Goal: Task Accomplishment & Management: Complete application form

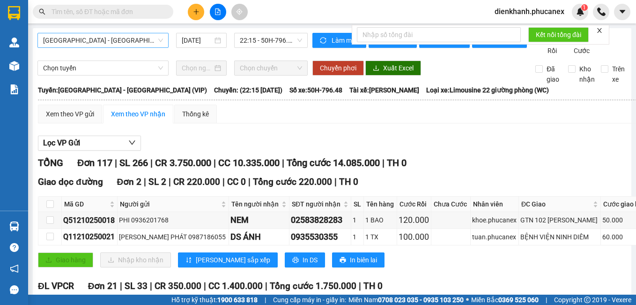
click at [87, 38] on span "[GEOGRAPHIC_DATA] - [GEOGRAPHIC_DATA] (VIP)" at bounding box center [103, 40] width 120 height 14
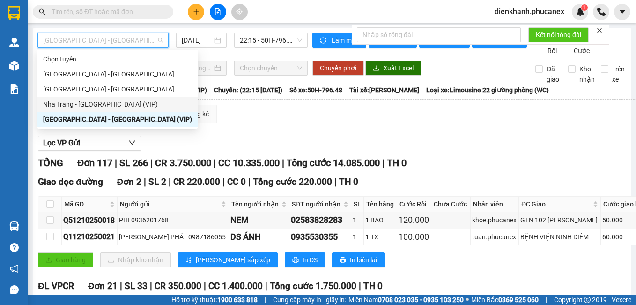
click at [94, 103] on div "Nha Trang - [GEOGRAPHIC_DATA] (VIP)" at bounding box center [117, 104] width 149 height 10
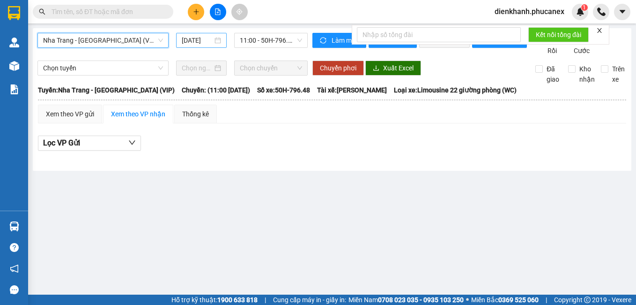
click at [198, 35] on div "[DATE]" at bounding box center [201, 40] width 50 height 15
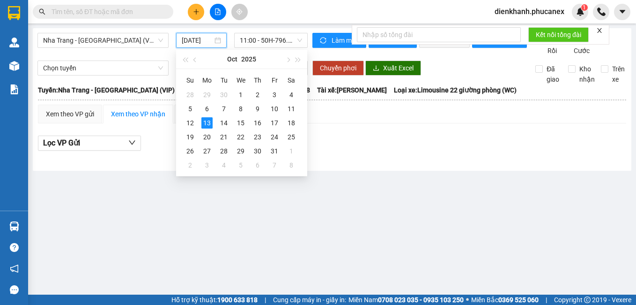
scroll to position [0, 3]
click at [189, 127] on div "12" at bounding box center [190, 122] width 11 height 11
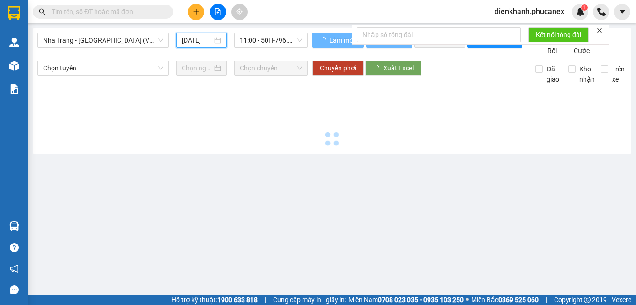
type input "[DATE]"
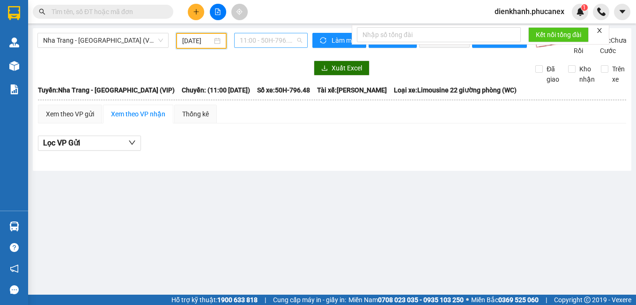
click at [266, 37] on span "11:00 - 50H-796.48" at bounding box center [271, 40] width 62 height 14
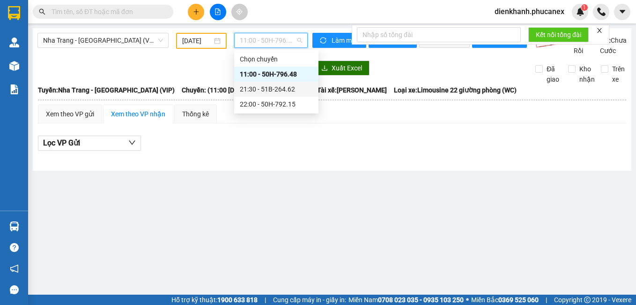
click at [269, 87] on div "21:30 - 51B-264.62" at bounding box center [276, 89] width 73 height 10
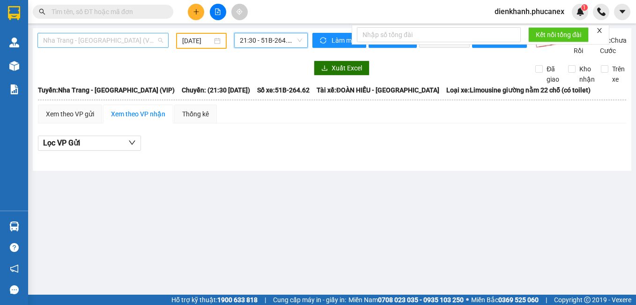
click at [106, 41] on span "Nha Trang - [GEOGRAPHIC_DATA] (VIP)" at bounding box center [103, 40] width 120 height 14
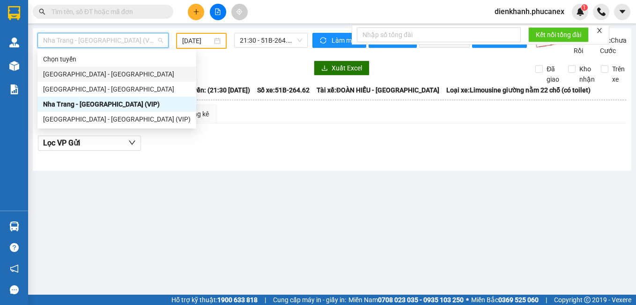
click at [104, 68] on div "[GEOGRAPHIC_DATA] - [GEOGRAPHIC_DATA]" at bounding box center [116, 74] width 159 height 15
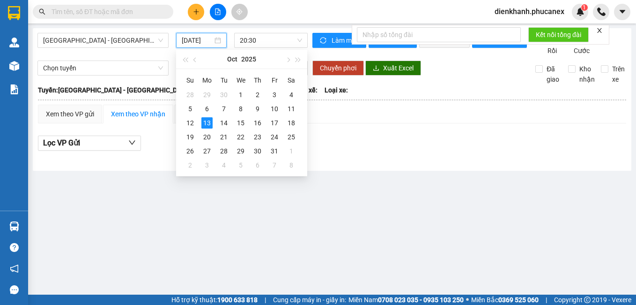
click at [193, 44] on input "[DATE]" at bounding box center [197, 40] width 30 height 10
drag, startPoint x: 192, startPoint y: 119, endPoint x: 232, endPoint y: 55, distance: 75.5
click at [193, 116] on td "12" at bounding box center [190, 123] width 17 height 14
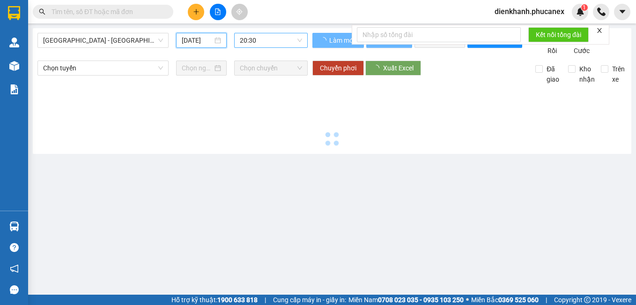
type input "[DATE]"
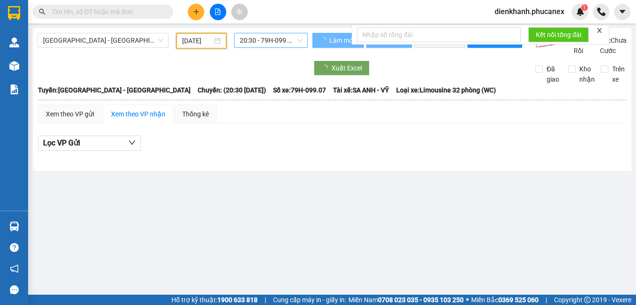
click at [259, 42] on span "20:30 - 79H-099.07" at bounding box center [271, 40] width 62 height 14
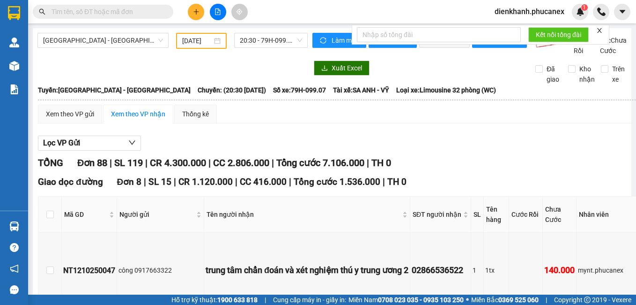
click at [97, 15] on input "text" at bounding box center [107, 12] width 111 height 10
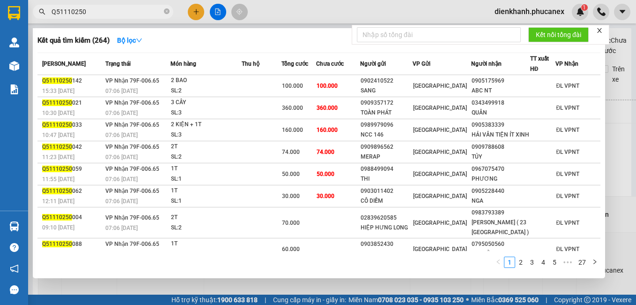
click at [91, 14] on input "Q51110250" at bounding box center [107, 12] width 111 height 10
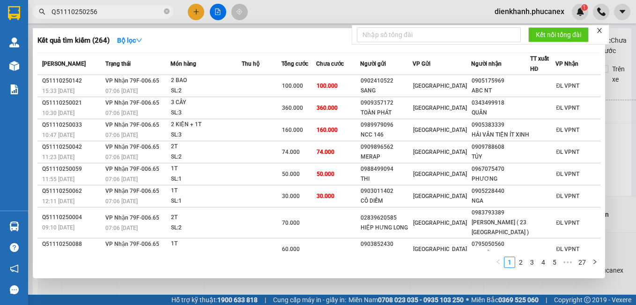
type input "Q51110250256"
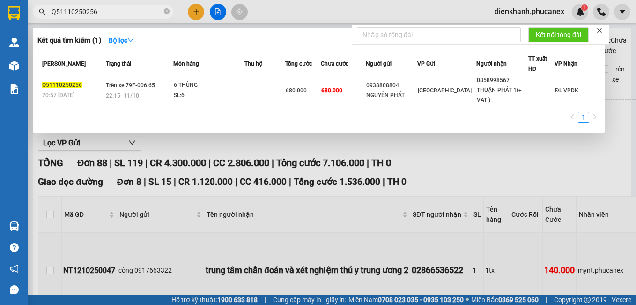
click at [380, 74] on th "Người gửi" at bounding box center [392, 64] width 52 height 22
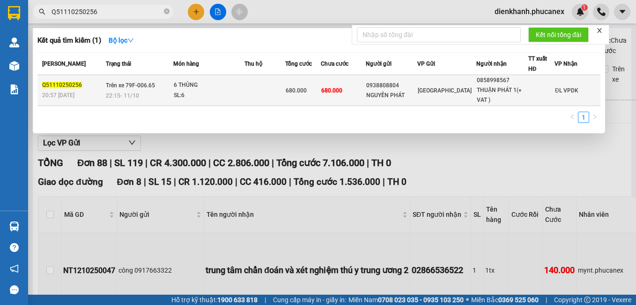
click at [395, 89] on div "0938808804" at bounding box center [391, 86] width 51 height 10
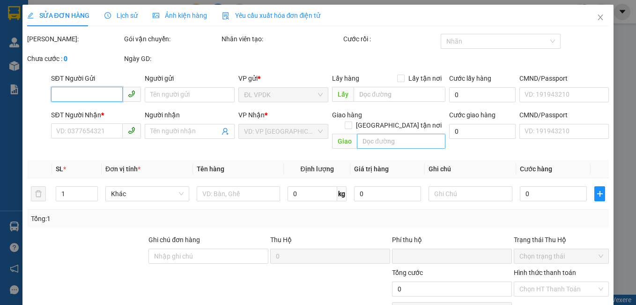
type input "0938808804"
type input "NGUYÊN PHÁT"
type input "0858998567"
type input "THUẬN PHÁT 1(+ VAT )"
type input "0"
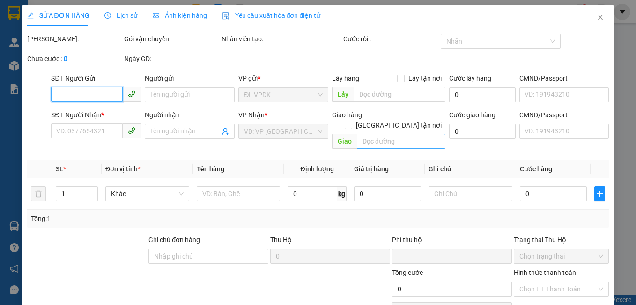
type input "680.000"
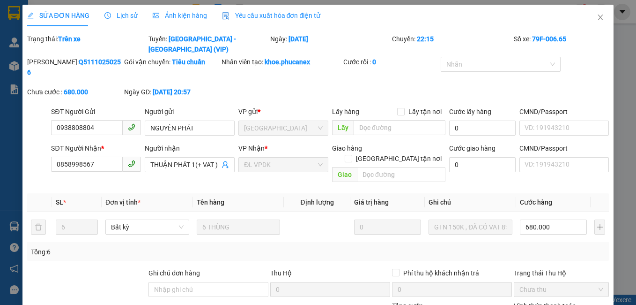
click at [99, 193] on th "SL *" at bounding box center [77, 202] width 50 height 18
click at [597, 15] on icon "close" at bounding box center [600, 17] width 7 height 7
